Goal: Information Seeking & Learning: Check status

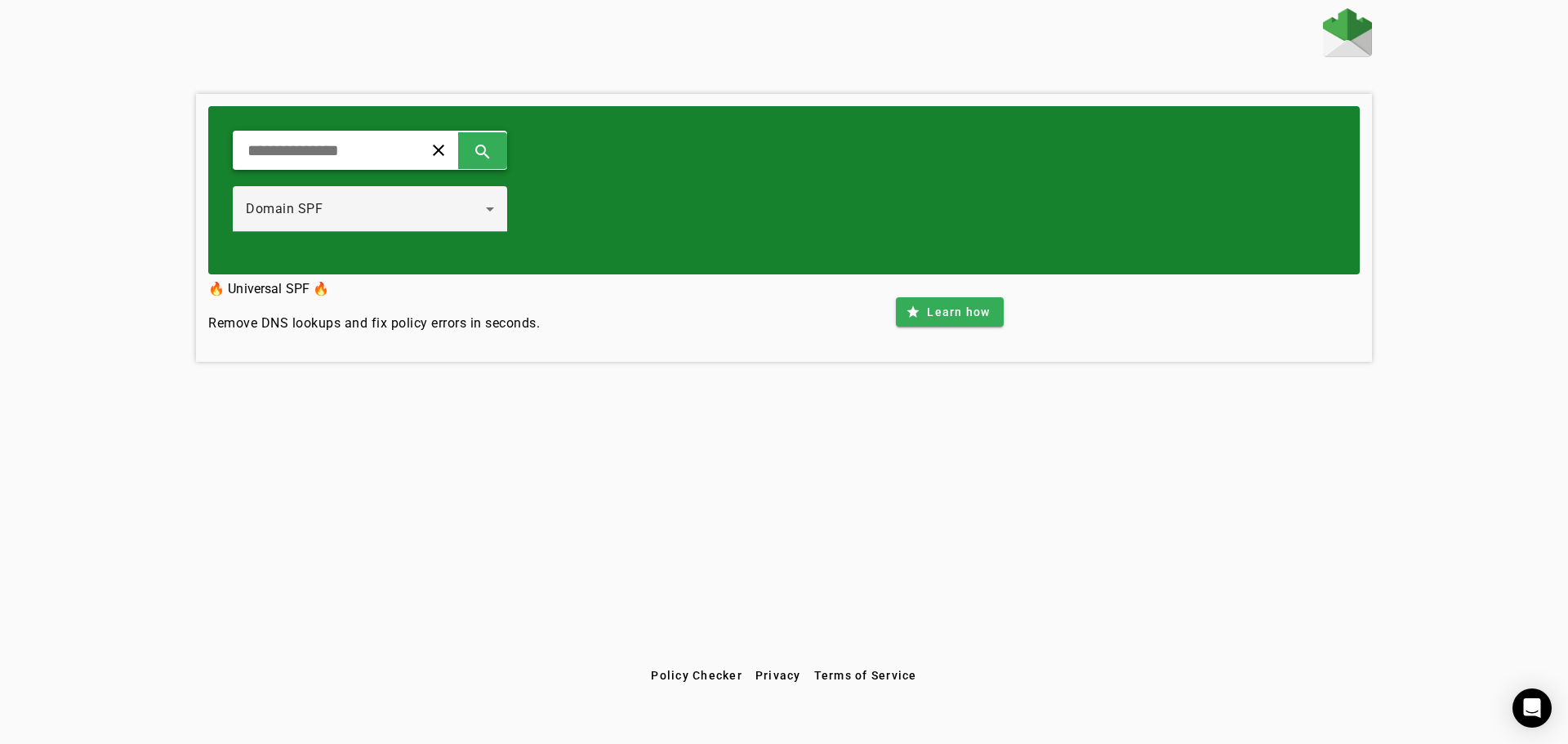
click at [423, 156] on div "clear search" at bounding box center [370, 150] width 274 height 39
click at [459, 156] on span at bounding box center [438, 150] width 39 height 39
click at [397, 148] on input "text" at bounding box center [322, 150] width 151 height 20
type input "**********"
click at [502, 153] on span at bounding box center [483, 150] width 39 height 39
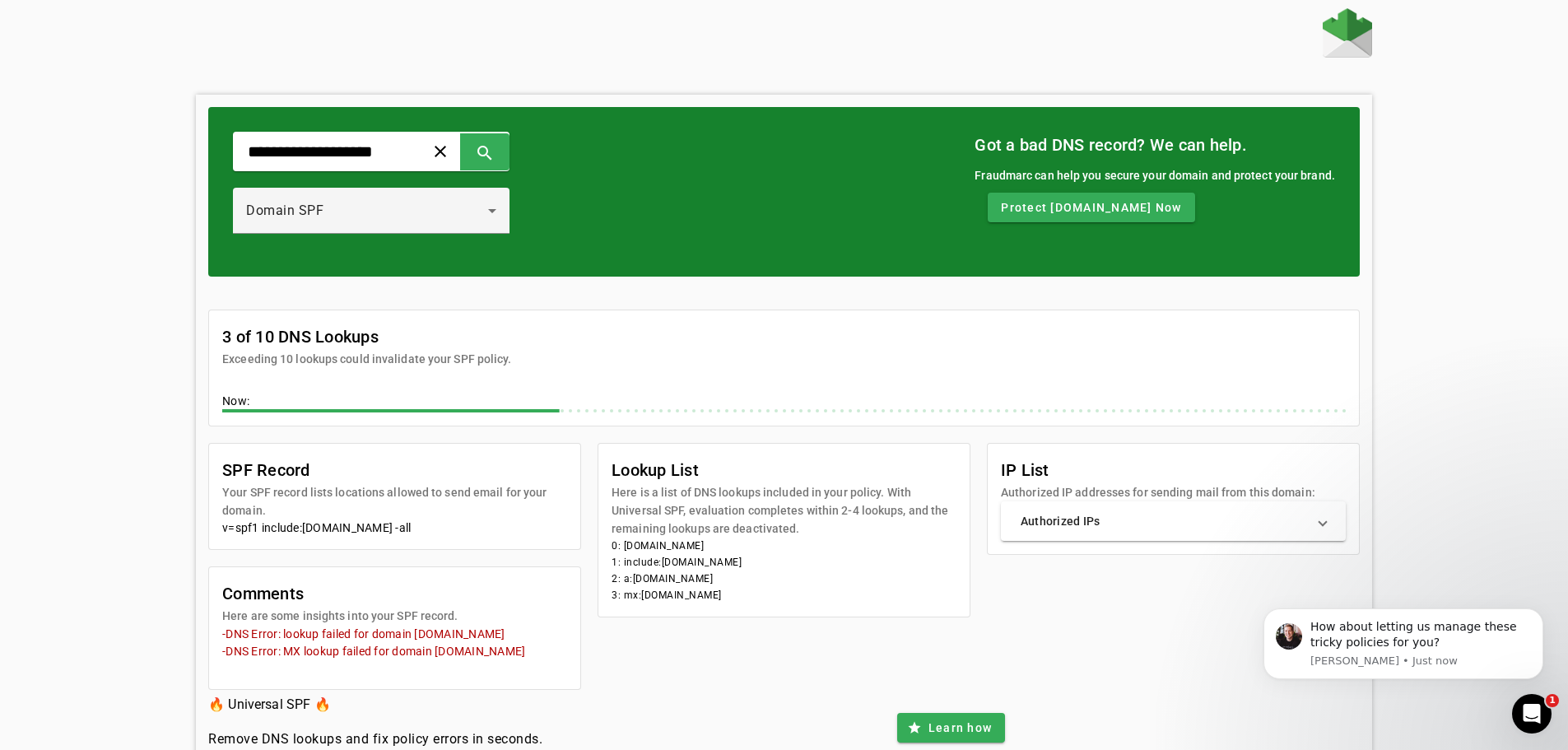
scroll to position [65, 0]
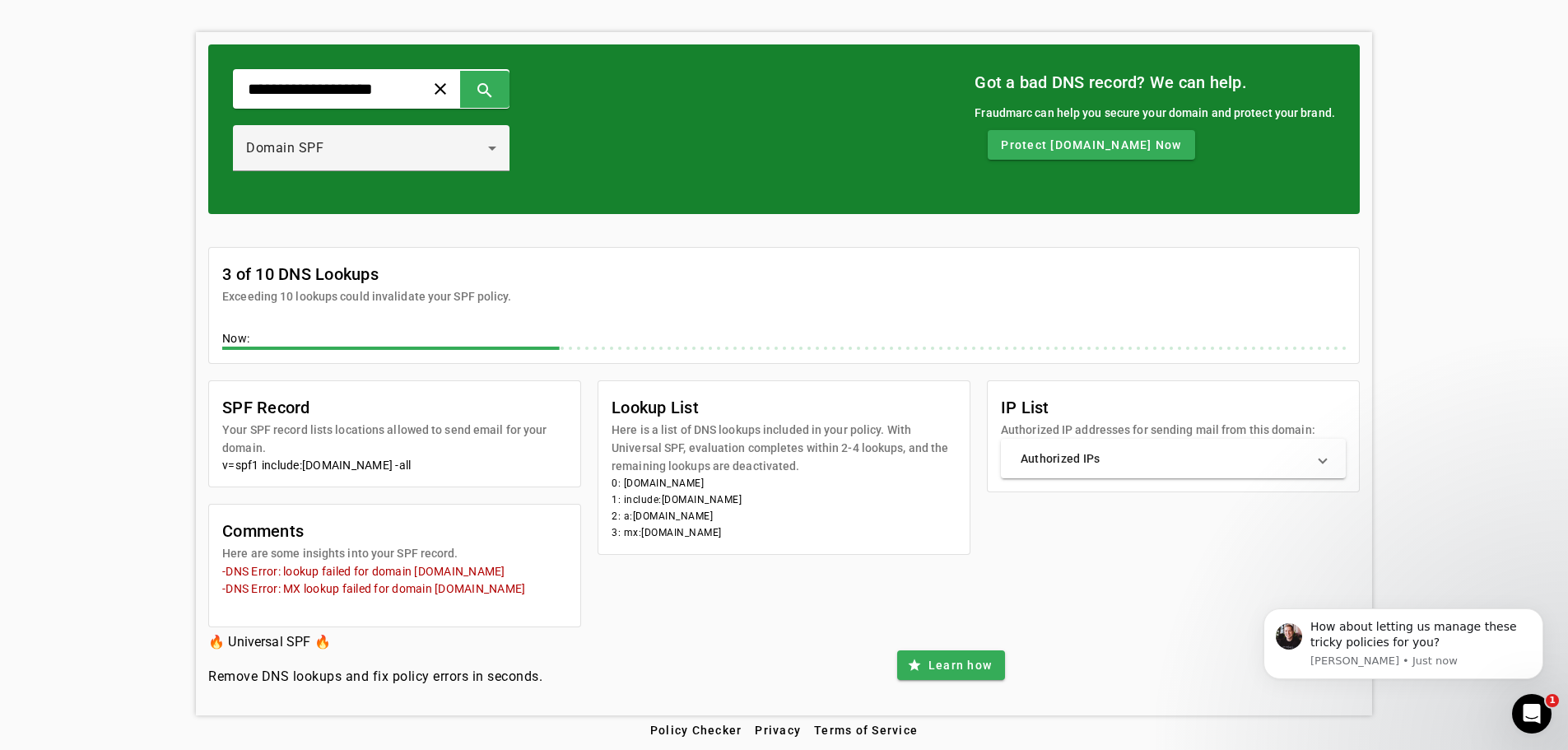
click at [358, 549] on mat-card-subtitle "Here are some insights into your SPF record." at bounding box center [340, 553] width 236 height 18
copy mat-card-subtitle "Here are some insights into your SPF record."
click at [67, 427] on div "**********" at bounding box center [784, 330] width 1568 height 770
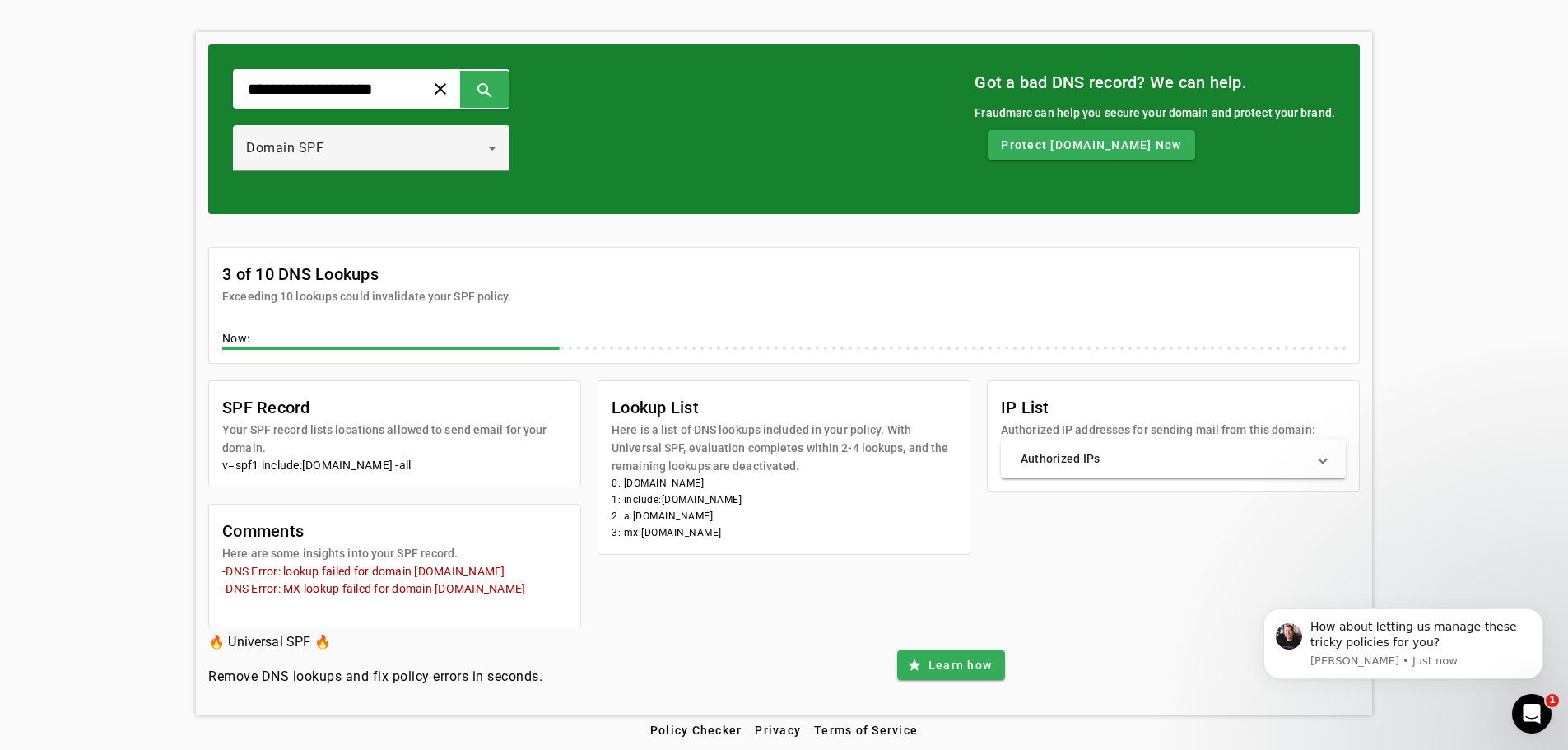
drag, startPoint x: 220, startPoint y: 549, endPoint x: 540, endPoint y: 588, distance: 322.4
click at [540, 588] on section "Comments Here are some insights into your SPF record. -DNS Error: lookup failed…" at bounding box center [395, 566] width 371 height 122
click at [628, 620] on div "SPF Record Your SPF record lists locations allowed to send email for your domai…" at bounding box center [784, 504] width 1152 height 247
click at [128, 617] on div "**********" at bounding box center [784, 330] width 1568 height 770
drag, startPoint x: 413, startPoint y: 569, endPoint x: 498, endPoint y: 571, distance: 85.0
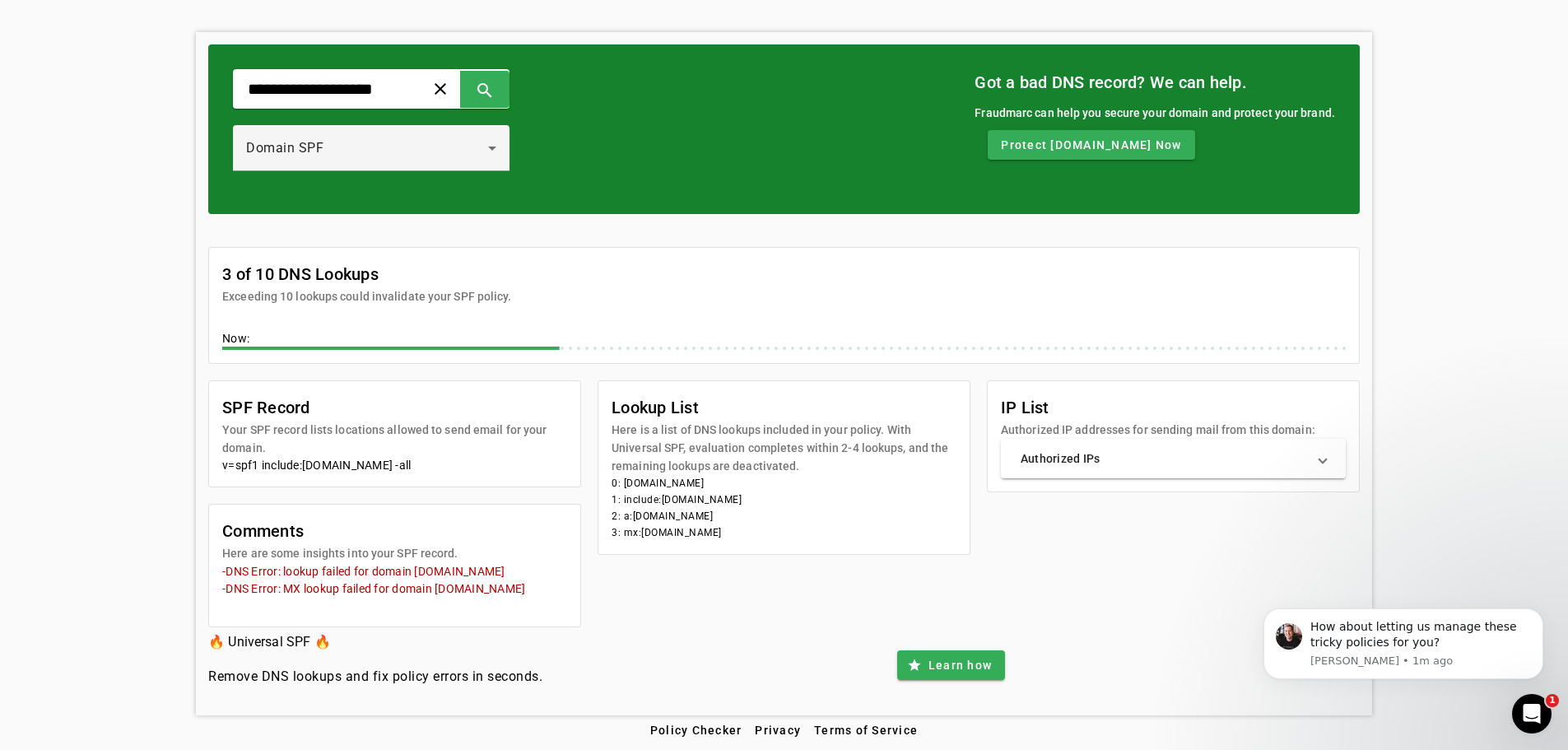
click at [498, 571] on mat-error "-DNS Error: lookup failed for domain [DOMAIN_NAME]" at bounding box center [395, 570] width 345 height 17
copy mat-error "[DOMAIN_NAME]"
drag, startPoint x: 380, startPoint y: 564, endPoint x: 296, endPoint y: 567, distance: 84.1
click at [372, 565] on mat-error "-DNS Error: lookup failed for domain [DOMAIN_NAME]" at bounding box center [395, 570] width 345 height 17
drag, startPoint x: 217, startPoint y: 568, endPoint x: 529, endPoint y: 588, distance: 312.6
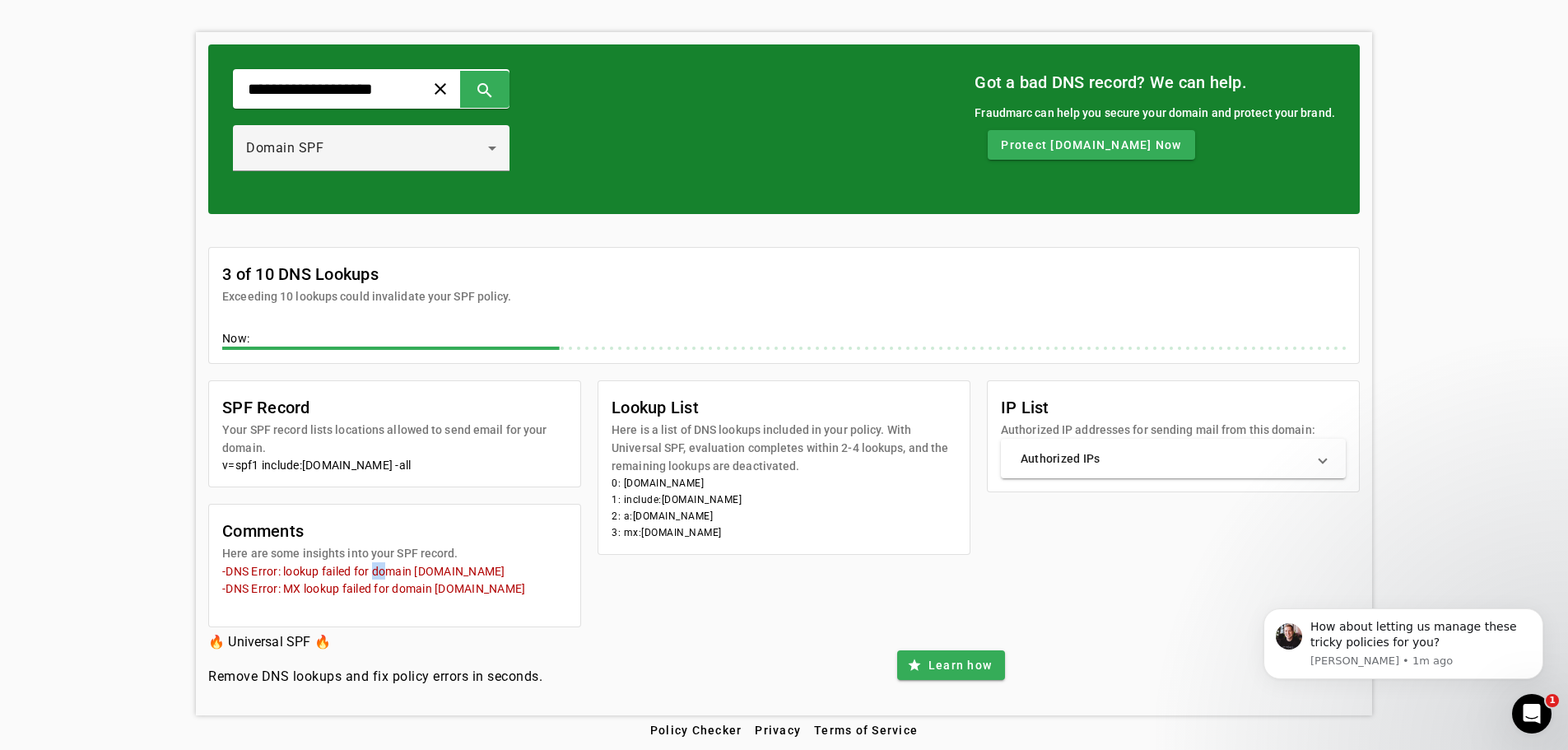
click at [529, 588] on div "-DNS Error: lookup failed for domain [DOMAIN_NAME] -DNS Error: MX lookup failed…" at bounding box center [395, 587] width 345 height 51
copy div "-DNS Error: lookup failed for domain [DOMAIN_NAME] -DNS Error: MX lookup failed…"
click at [1382, 394] on div "**********" at bounding box center [784, 330] width 1568 height 770
